Goal: Information Seeking & Learning: Find specific fact

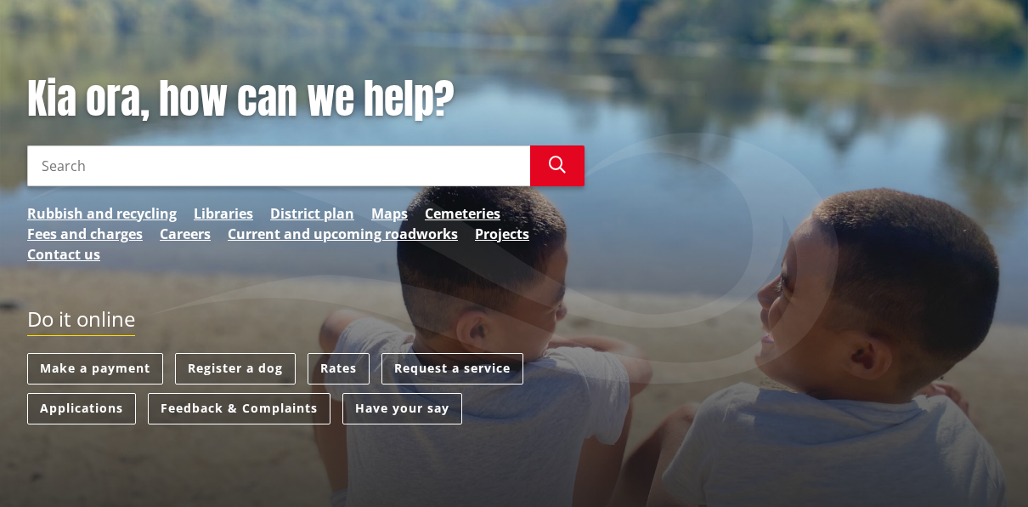
scroll to position [255, 0]
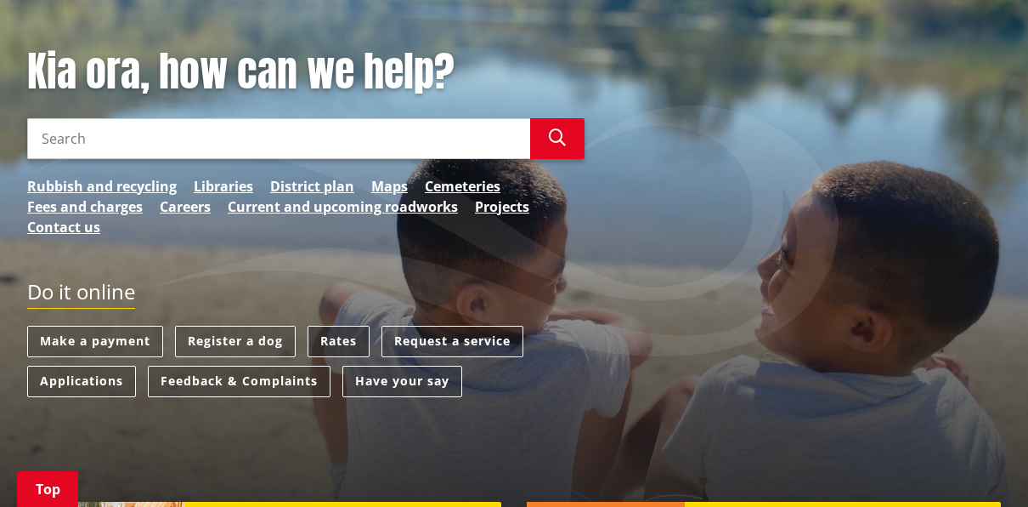
click at [344, 343] on link "Rates" at bounding box center [339, 341] width 62 height 31
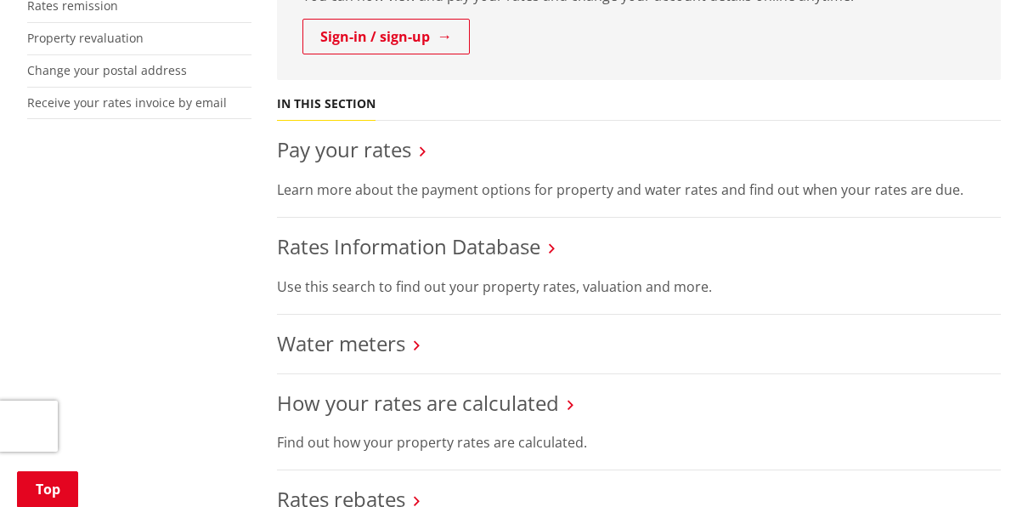
scroll to position [595, 0]
click at [394, 243] on link "Rates Information Database" at bounding box center [408, 245] width 263 height 28
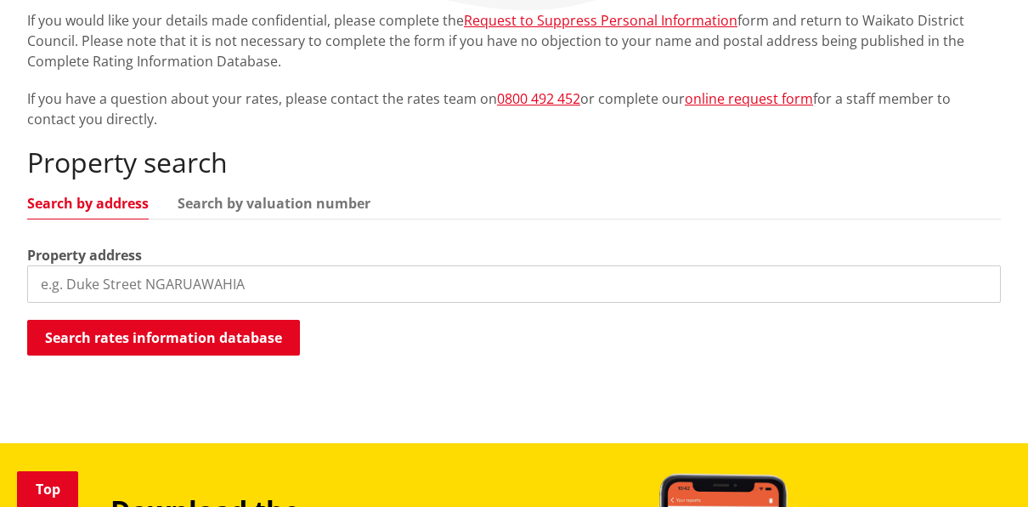
scroll to position [425, 0]
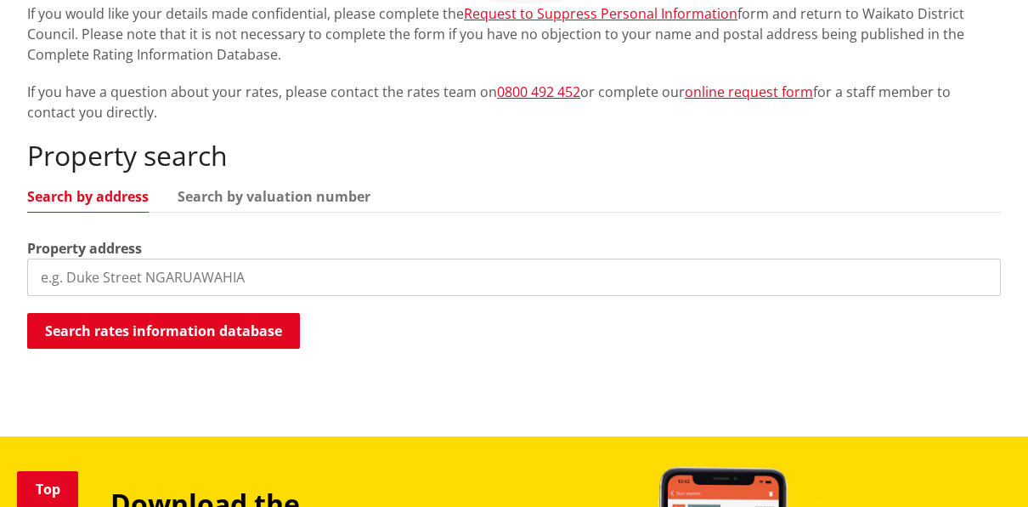
click at [111, 278] on input "search" at bounding box center [514, 276] width 974 height 37
click at [69, 286] on input "H" at bounding box center [514, 276] width 974 height 37
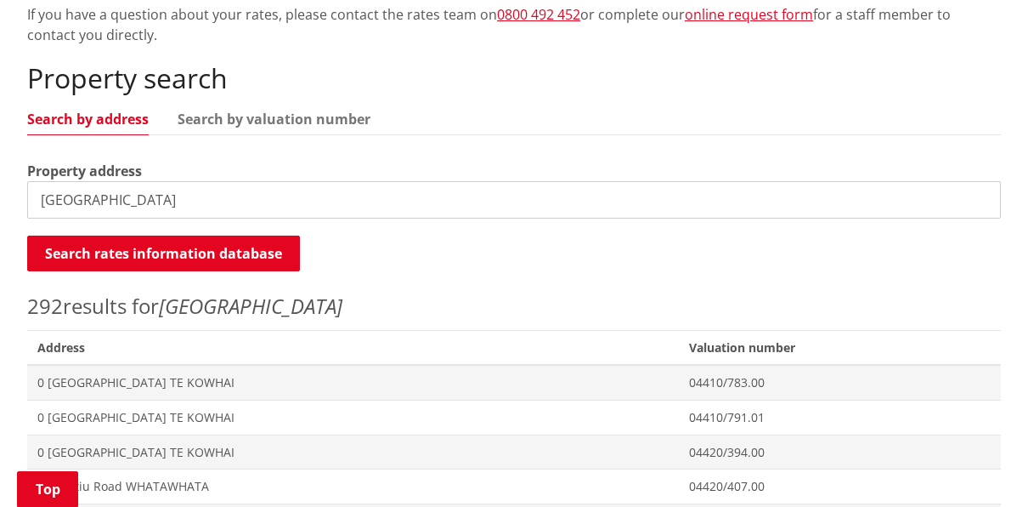
scroll to position [340, 0]
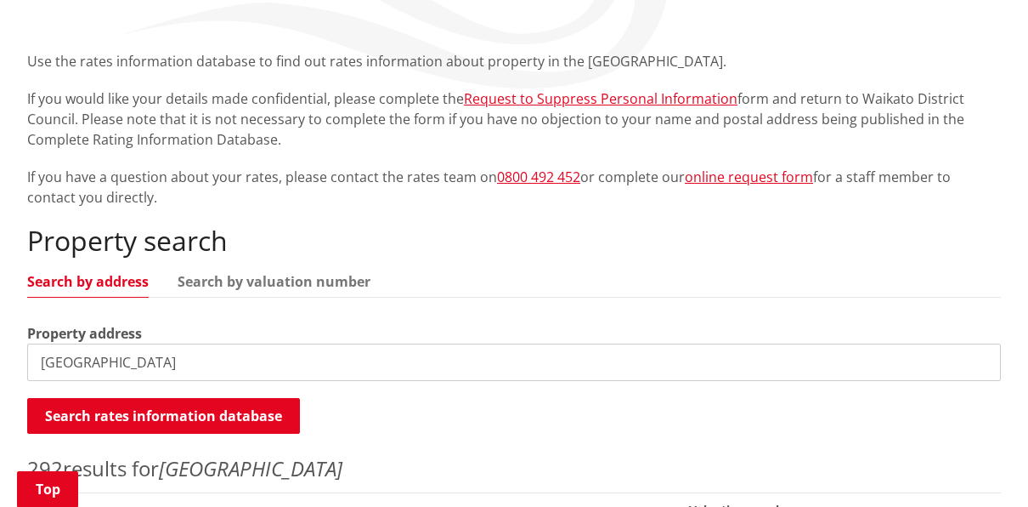
click at [40, 359] on input "Horotiu road" at bounding box center [514, 361] width 974 height 37
click at [182, 362] on input "690 Horotiu road" at bounding box center [514, 361] width 974 height 37
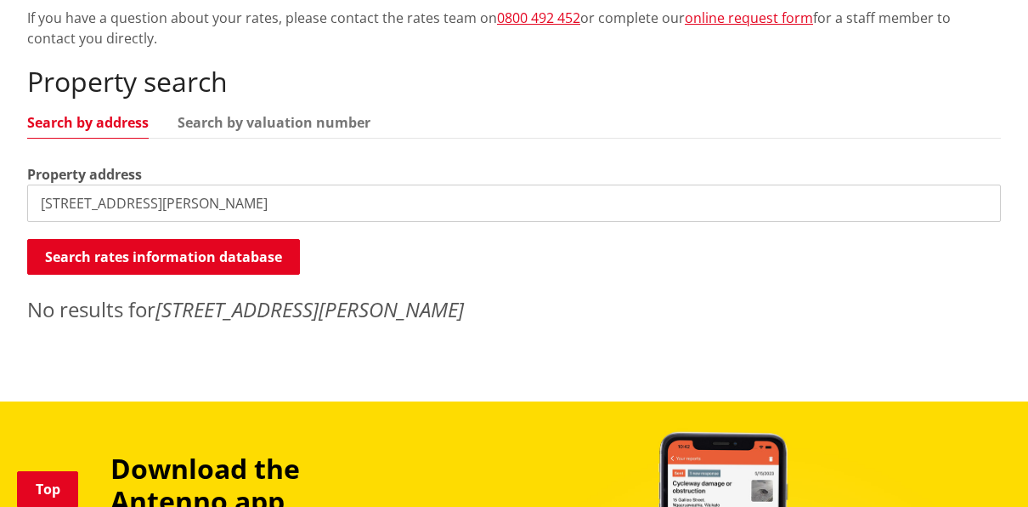
scroll to position [510, 0]
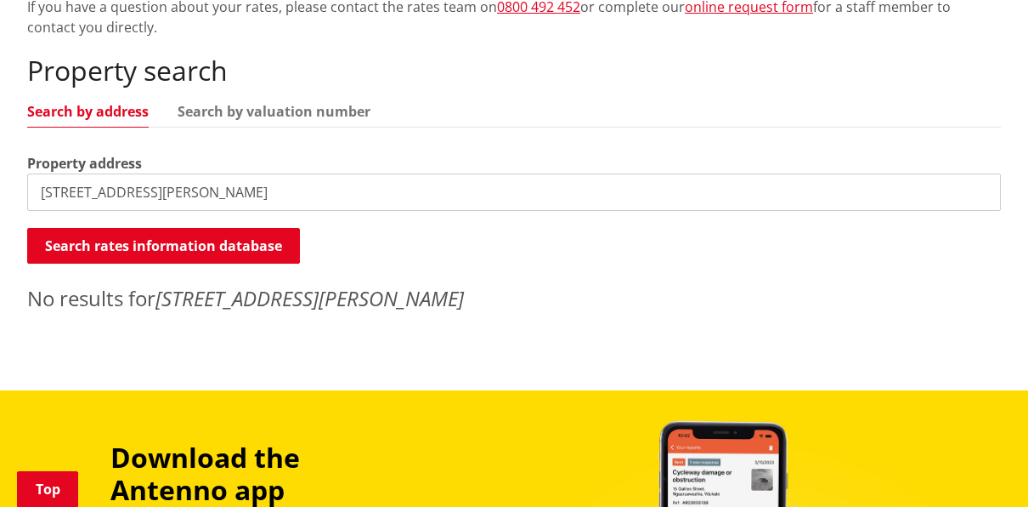
click at [225, 195] on input "690 Horotiu road Hamilton" at bounding box center [514, 191] width 974 height 37
type input "690 Horotiu road"
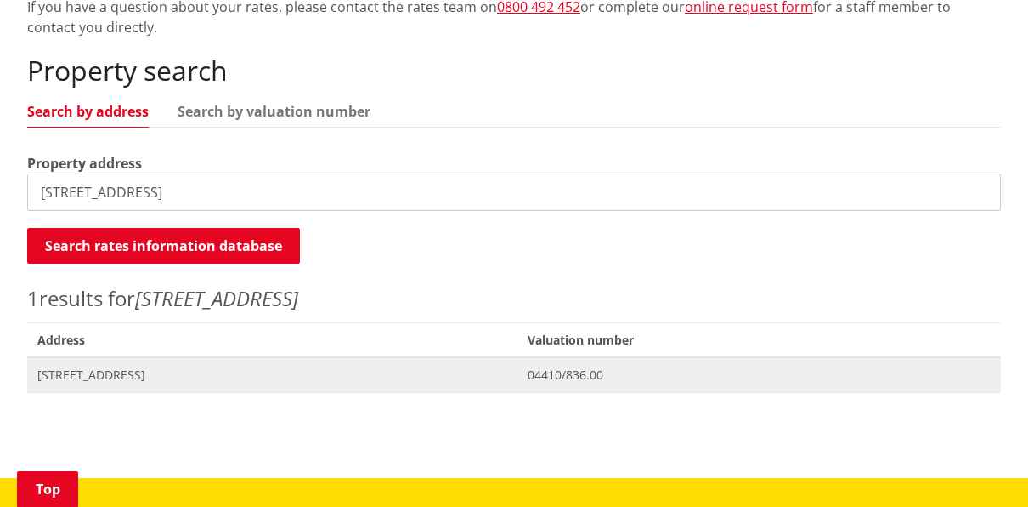
click at [161, 374] on span "690 Horotiu Road TE KOWHAI" at bounding box center [272, 374] width 470 height 17
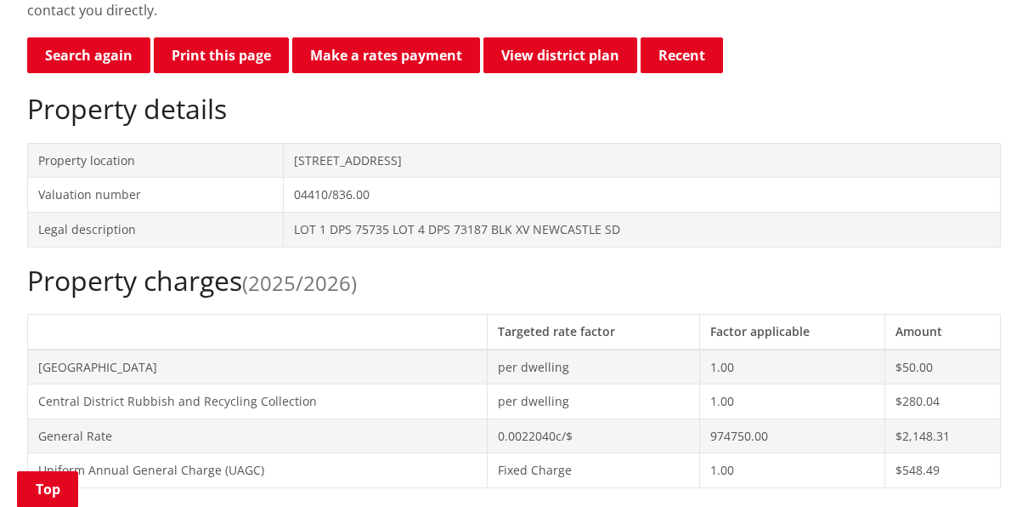
scroll to position [680, 0]
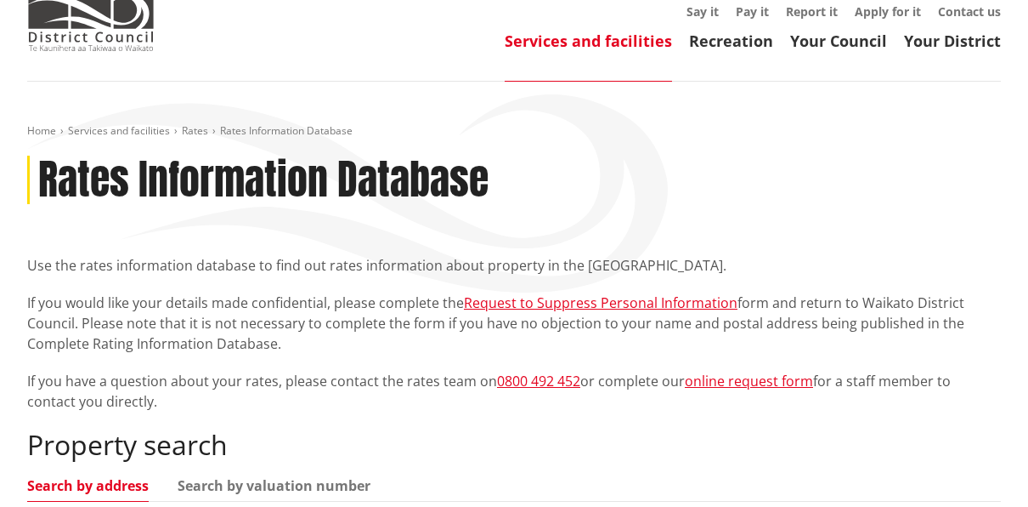
scroll to position [84, 0]
